Goal: Transaction & Acquisition: Purchase product/service

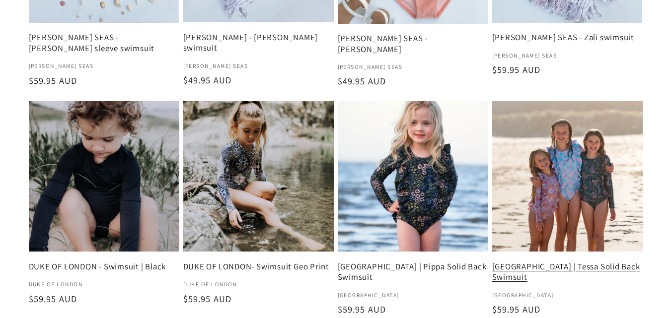
scroll to position [420, 0]
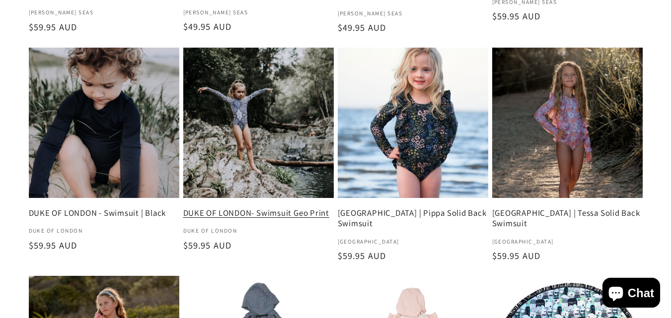
click at [247, 208] on link "DUKE OF LONDON- Swimsuit Geo Print" at bounding box center [258, 213] width 151 height 10
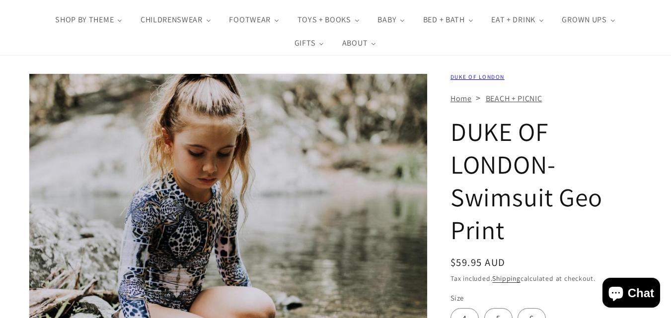
scroll to position [120, 0]
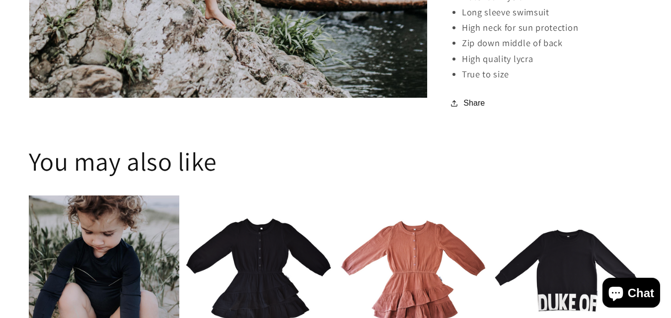
scroll to position [866, 0]
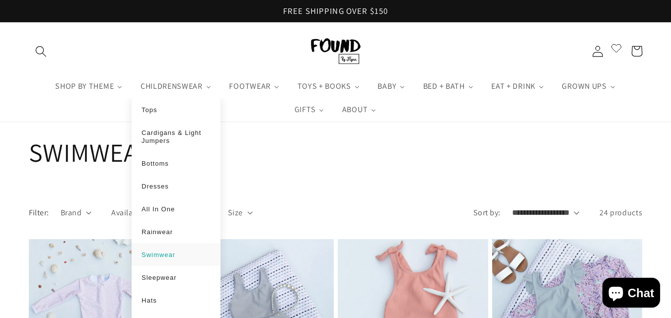
click at [162, 255] on span "Swimwear" at bounding box center [159, 254] width 34 height 7
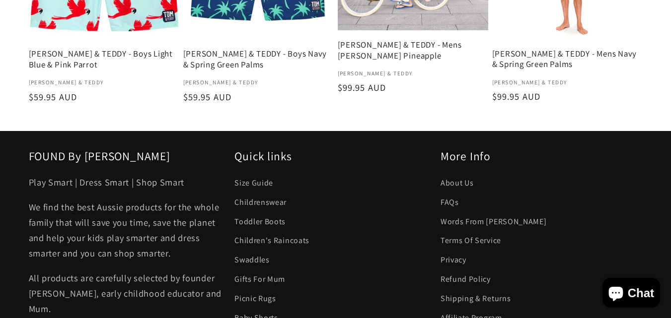
scroll to position [1512, 0]
